Goal: Information Seeking & Learning: Find specific fact

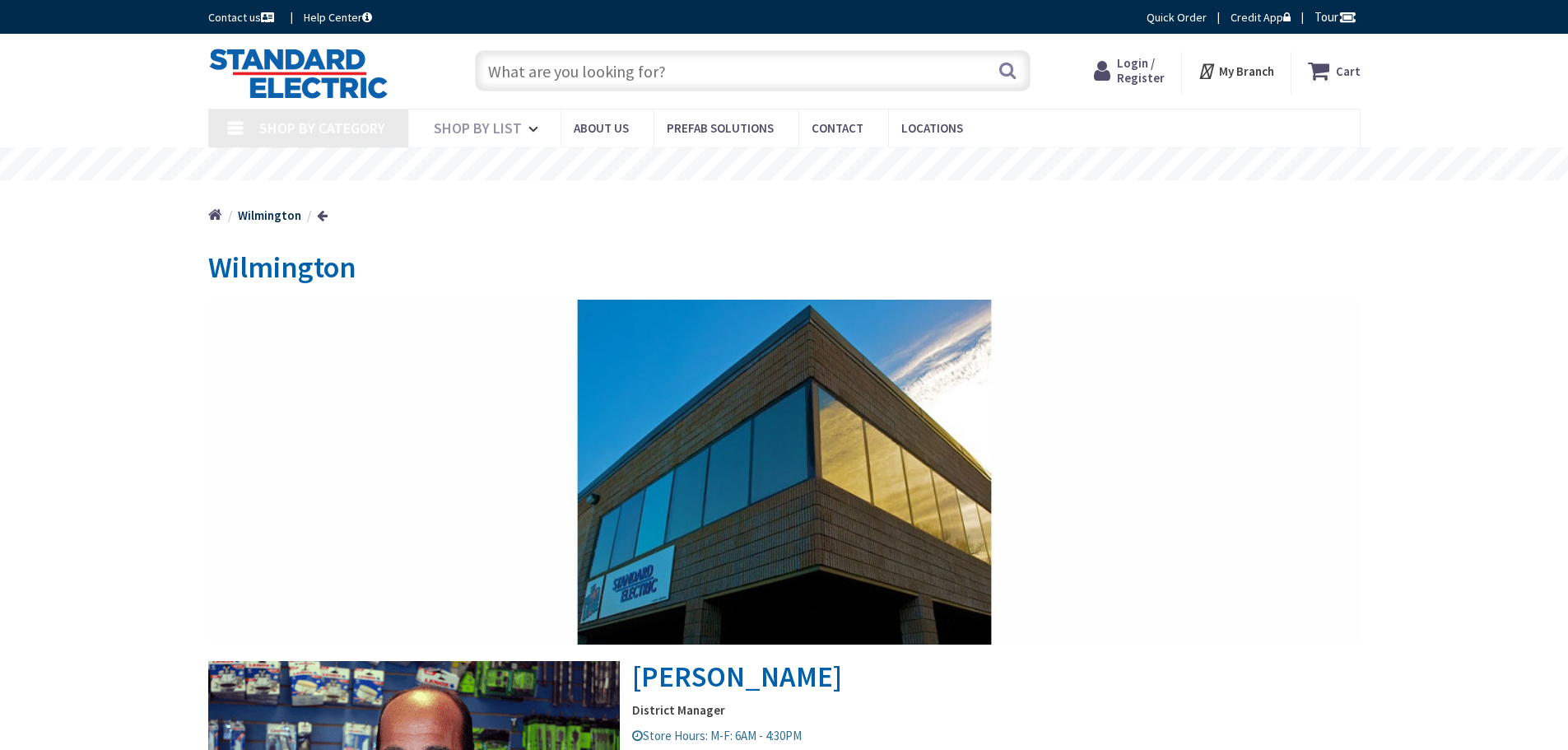
type input "[PERSON_NAME] Dr S, [GEOGRAPHIC_DATA], [GEOGRAPHIC_DATA]"
click at [575, 67] on input "text" at bounding box center [753, 71] width 556 height 41
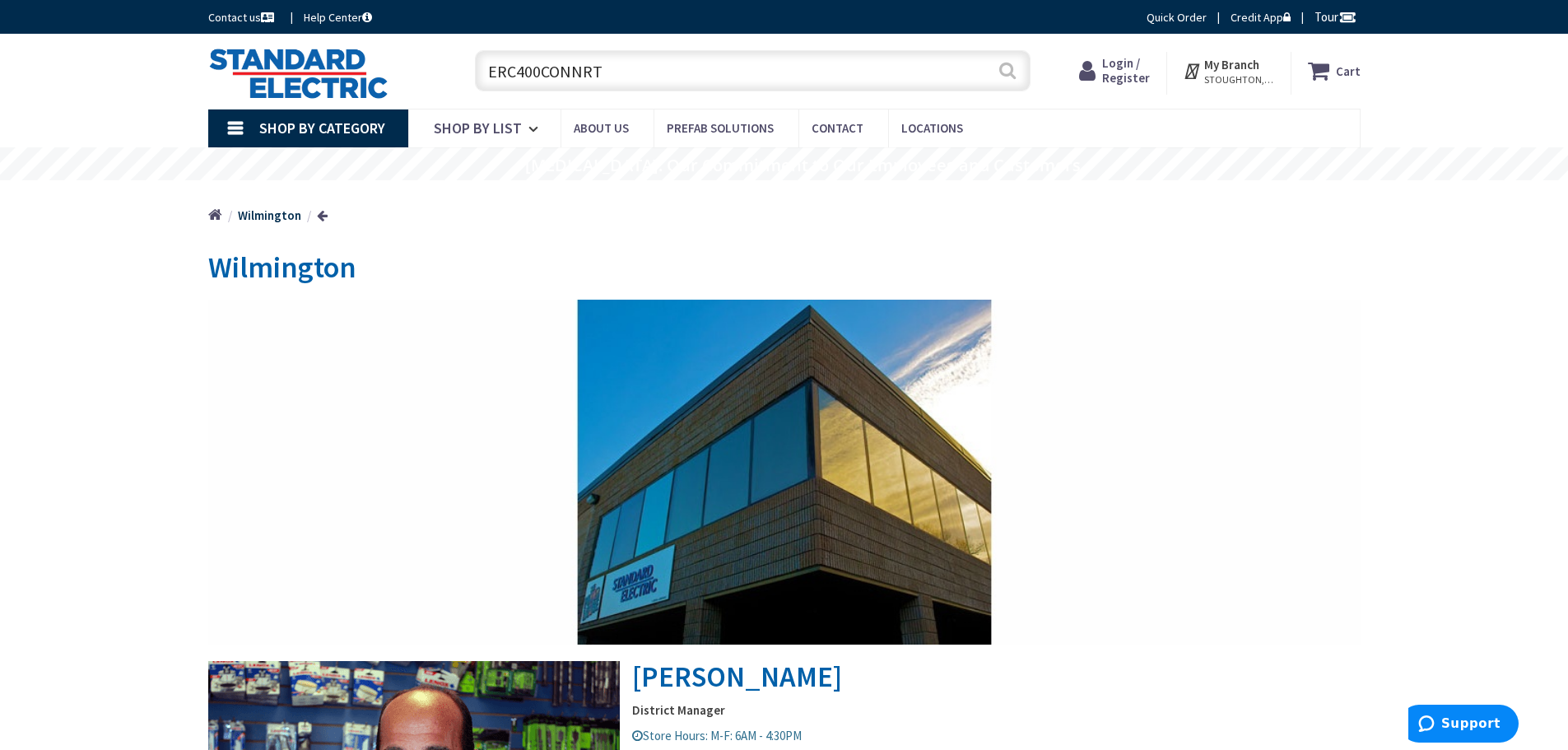
type input "ERC400CONNRT"
click at [1009, 68] on button "Search" at bounding box center [1007, 70] width 21 height 37
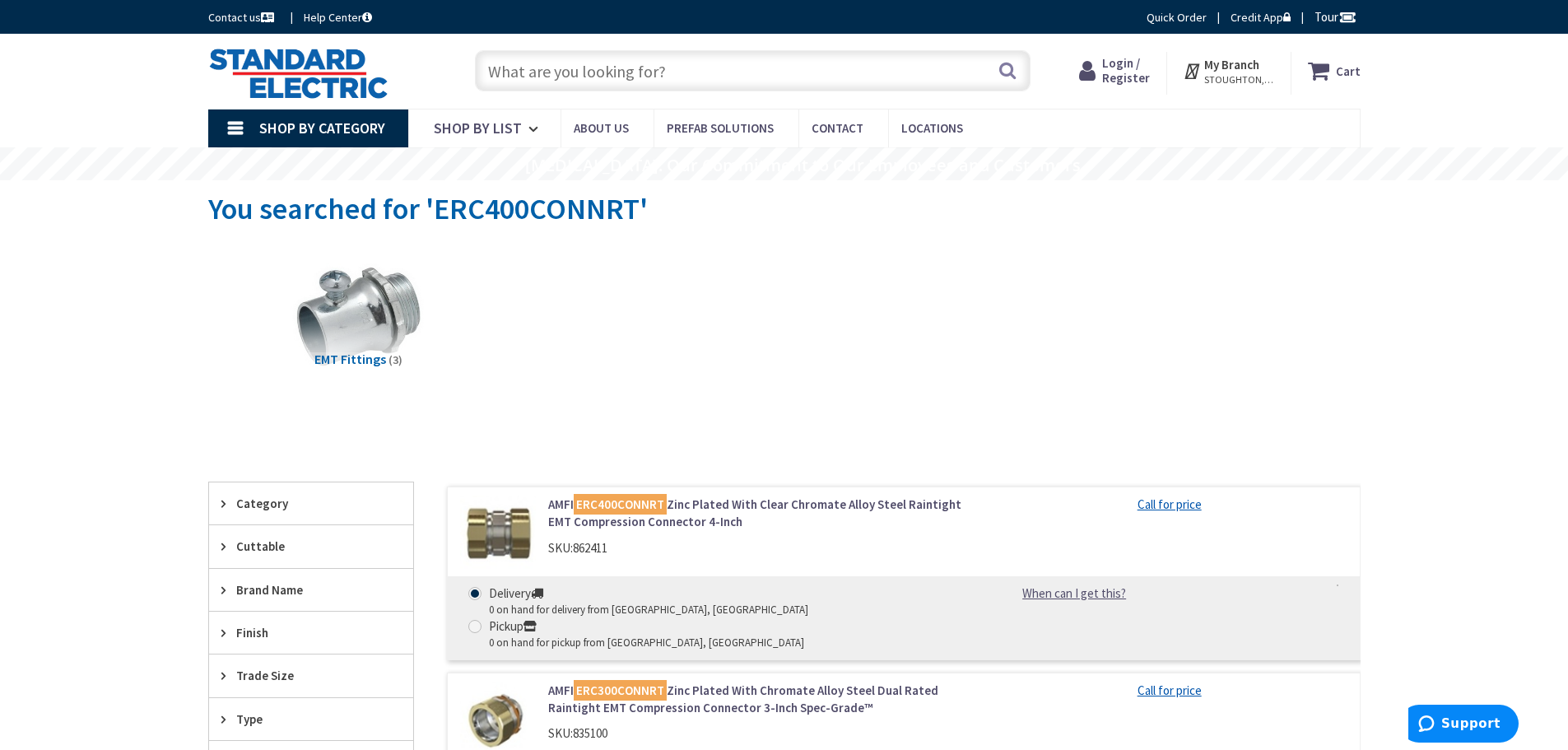
click at [625, 64] on input "text" at bounding box center [753, 71] width 556 height 41
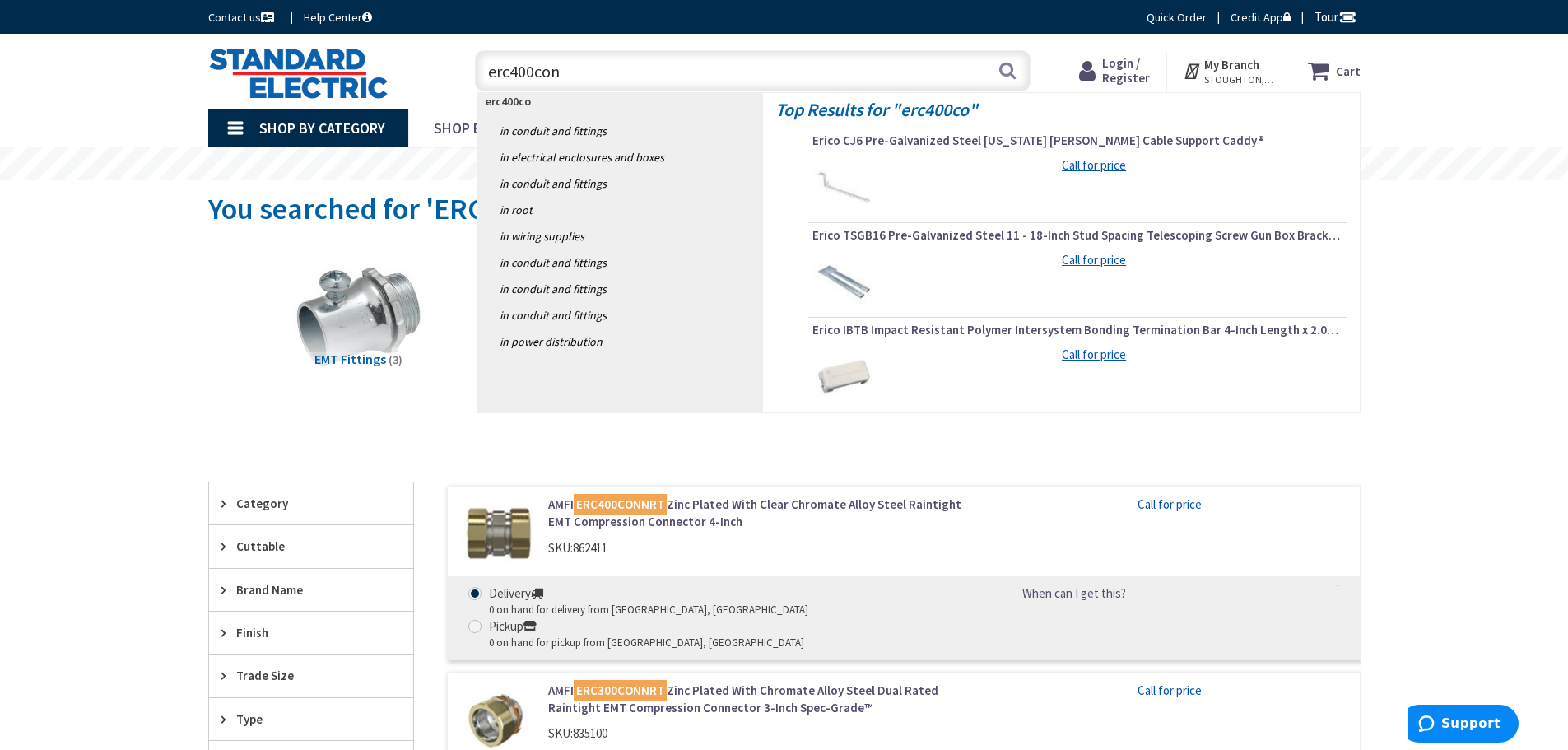
type input "erc400conn"
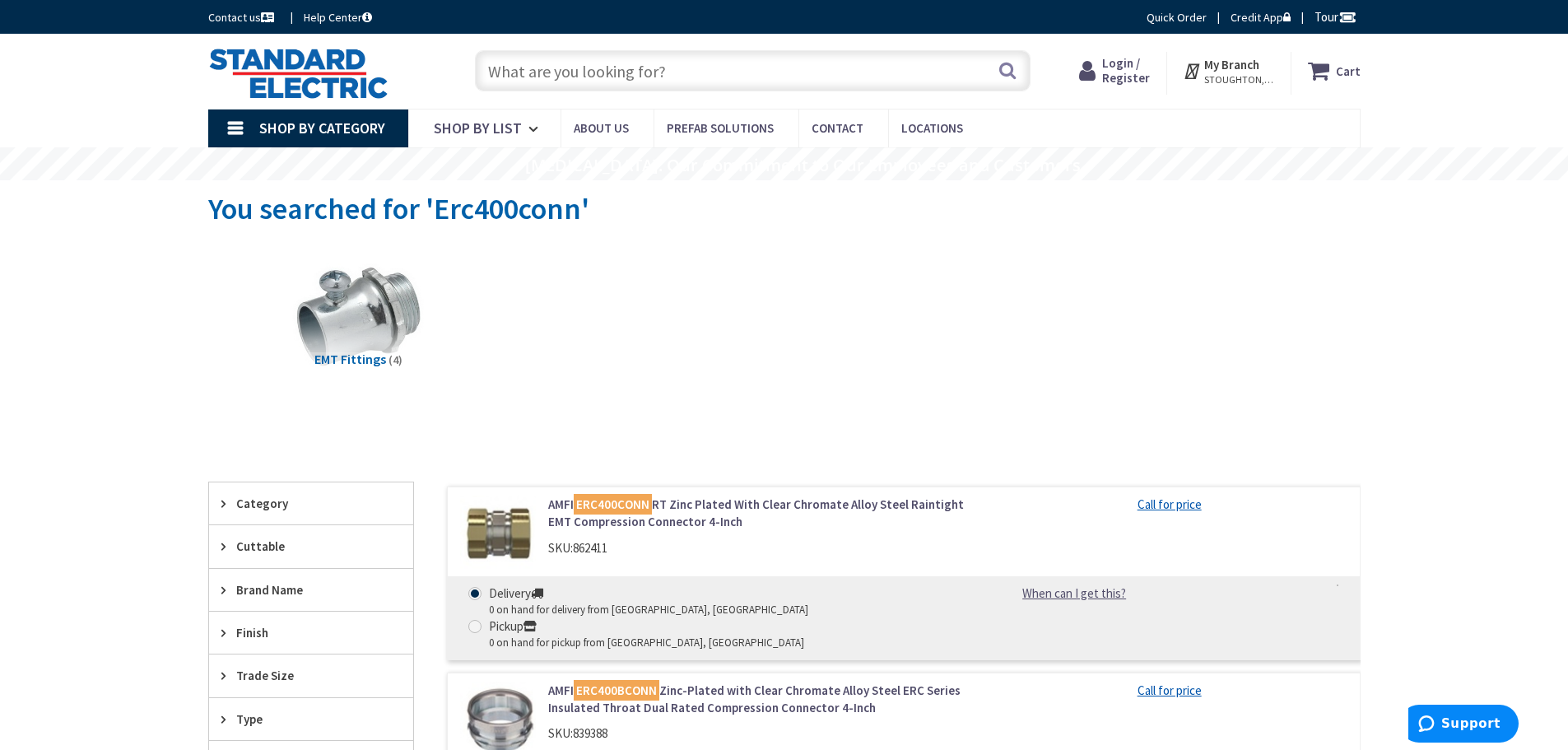
click at [611, 75] on input "text" at bounding box center [753, 71] width 556 height 41
type input "emt red"
click at [1008, 70] on button "Search" at bounding box center [1007, 70] width 21 height 37
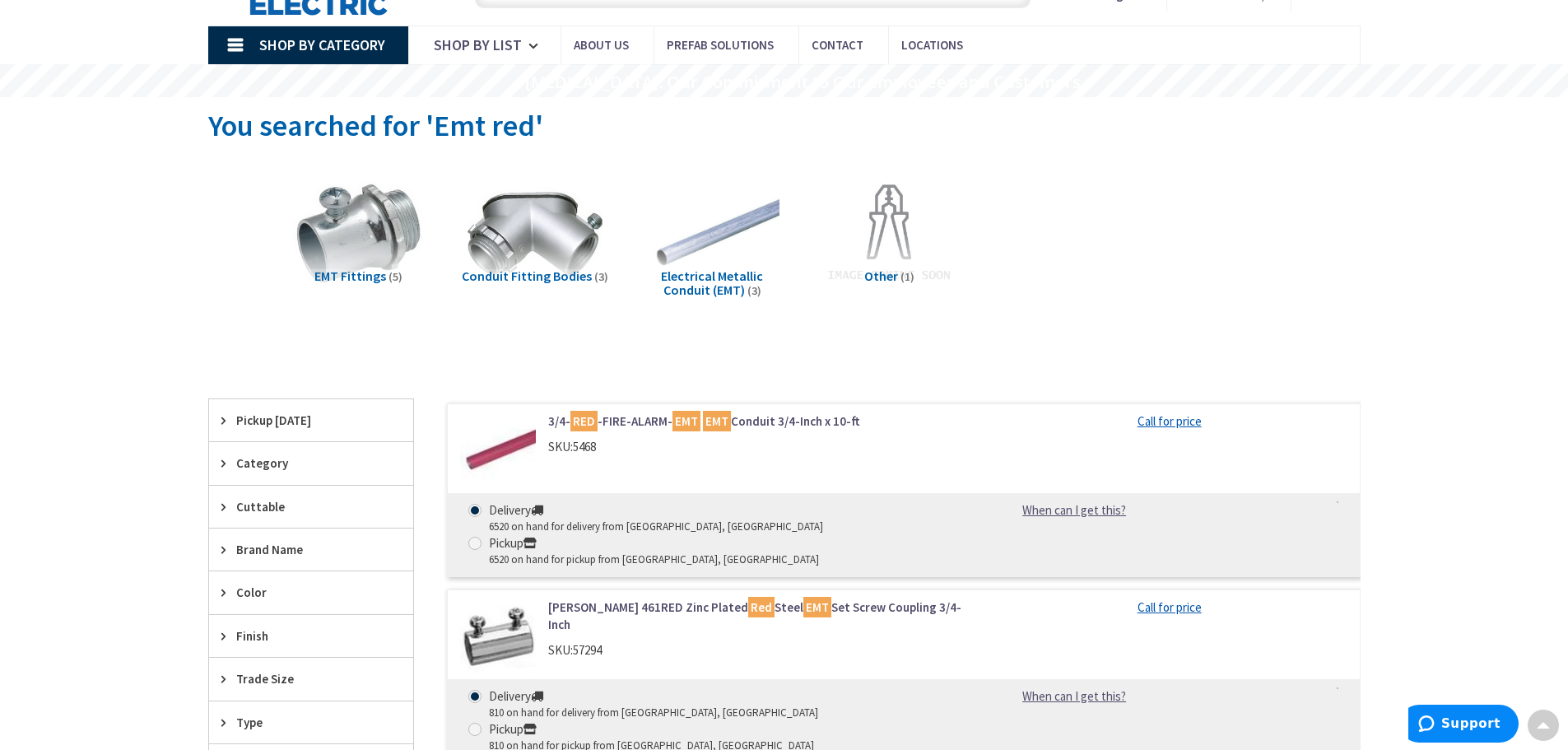
scroll to position [82, 0]
